Goal: Transaction & Acquisition: Subscribe to service/newsletter

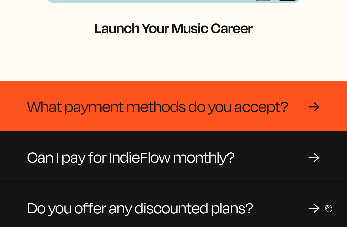
click at [204, 93] on span "What payment methods do you accept?" at bounding box center [157, 105] width 261 height 25
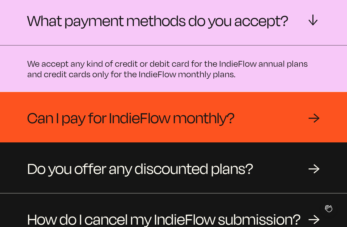
click at [200, 110] on span "Can I pay for IndieFlow monthly?" at bounding box center [131, 116] width 208 height 25
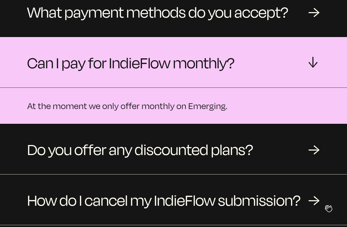
scroll to position [113, 0]
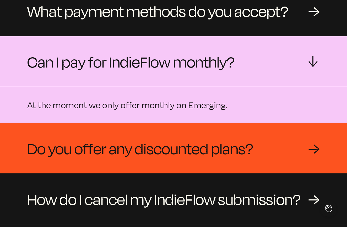
click at [207, 135] on span "Do you offer any discounted plans?" at bounding box center [140, 147] width 226 height 25
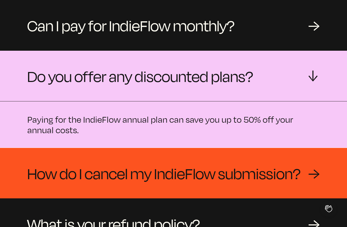
click at [207, 160] on span "How do I cancel my IndieFlow submission?" at bounding box center [164, 172] width 274 height 25
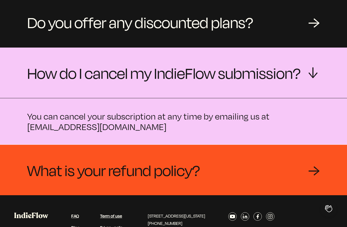
scroll to position [211, 0]
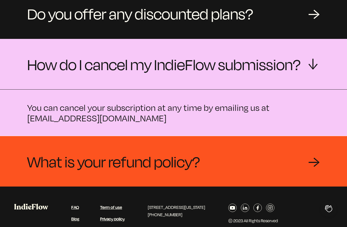
click at [207, 156] on div "What is your refund policy? →" at bounding box center [173, 161] width 347 height 50
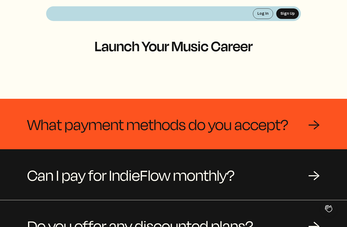
scroll to position [0, 0]
click at [205, 111] on span "What payment methods do you accept?" at bounding box center [157, 123] width 261 height 25
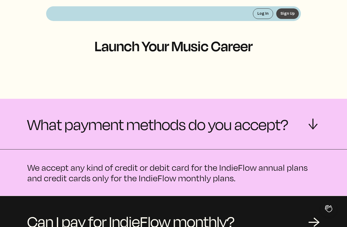
click at [289, 12] on button "Sign Up" at bounding box center [288, 13] width 23 height 10
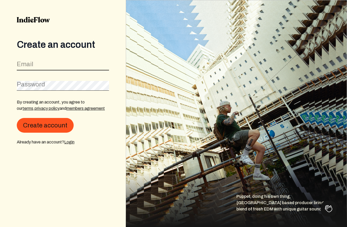
click at [89, 62] on input "email" at bounding box center [63, 65] width 92 height 10
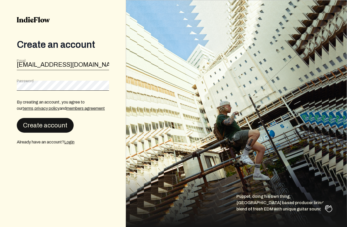
click at [50, 130] on button "Create account" at bounding box center [45, 125] width 57 height 15
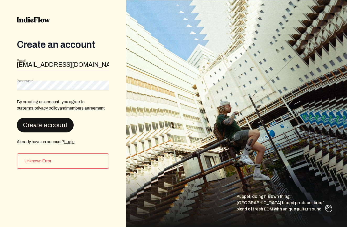
click at [56, 123] on button "Create account" at bounding box center [45, 125] width 57 height 15
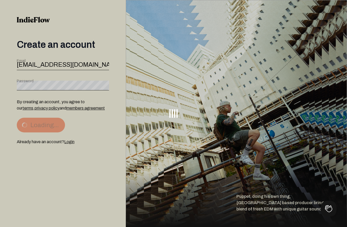
click at [56, 123] on div at bounding box center [173, 113] width 347 height 227
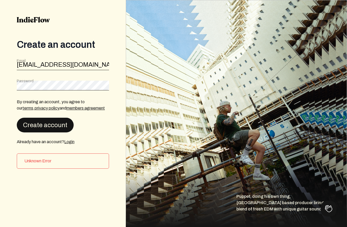
click at [62, 123] on button "Create account" at bounding box center [45, 125] width 57 height 15
click at [61, 125] on button "Create account" at bounding box center [45, 125] width 57 height 15
click at [51, 80] on div "Password" at bounding box center [63, 84] width 92 height 12
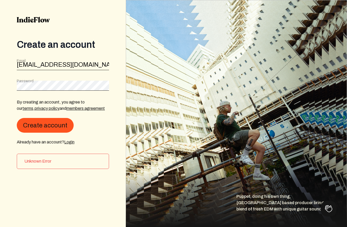
click at [56, 80] on div "Password" at bounding box center [63, 84] width 92 height 12
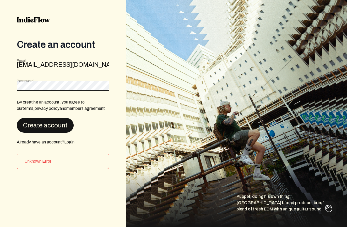
click at [38, 120] on button "Create account" at bounding box center [45, 125] width 57 height 15
click at [40, 124] on button "Create account" at bounding box center [45, 125] width 57 height 15
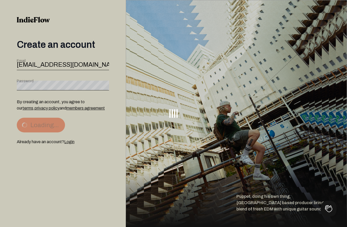
click at [40, 124] on button "Loading..." at bounding box center [41, 125] width 48 height 15
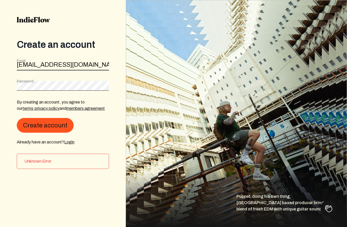
click at [20, 66] on input "Ethanh2121@gmail.com" at bounding box center [63, 65] width 92 height 10
type input "ethanh2121@gmail.com"
click at [44, 125] on button "Create account" at bounding box center [45, 125] width 57 height 15
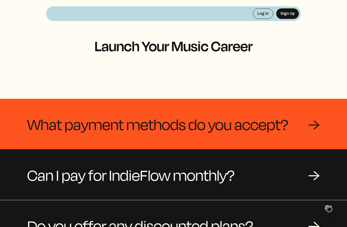
scroll to position [16, 0]
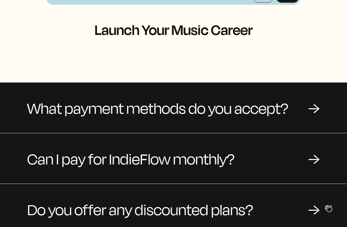
click at [171, 41] on div "Log In Sign Up Launch Your Music Career What payment methods do you accept? → C…" at bounding box center [173, 187] width 347 height 406
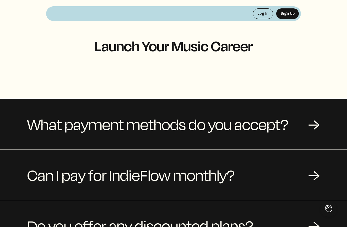
scroll to position [0, 0]
click at [187, 40] on h1 "Launch Your Music Career" at bounding box center [173, 46] width 255 height 16
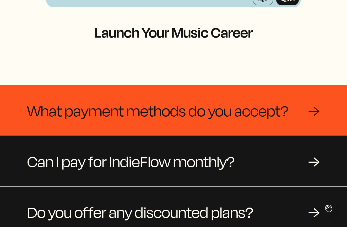
scroll to position [19, 0]
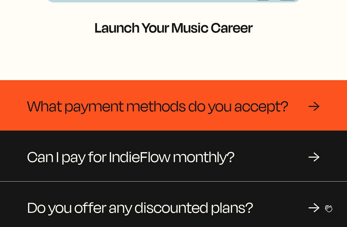
click at [165, 93] on span "What payment methods do you accept?" at bounding box center [157, 105] width 261 height 25
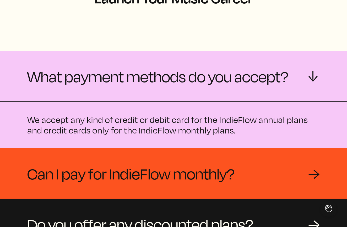
click at [195, 161] on span "Can I pay for IndieFlow monthly?" at bounding box center [131, 173] width 208 height 25
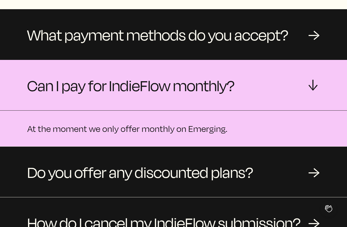
scroll to position [157, 0]
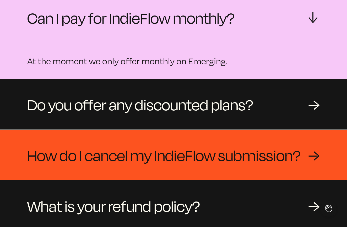
click at [192, 142] on span "How do I cancel my IndieFlow submission?" at bounding box center [164, 154] width 274 height 25
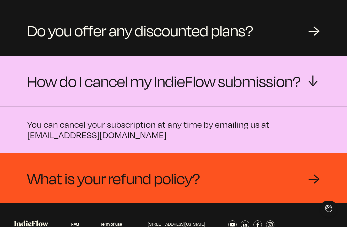
click at [188, 167] on span "What is your refund policy?" at bounding box center [113, 177] width 173 height 25
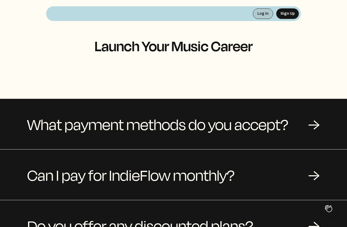
scroll to position [0, 0]
